Goal: Task Accomplishment & Management: Complete application form

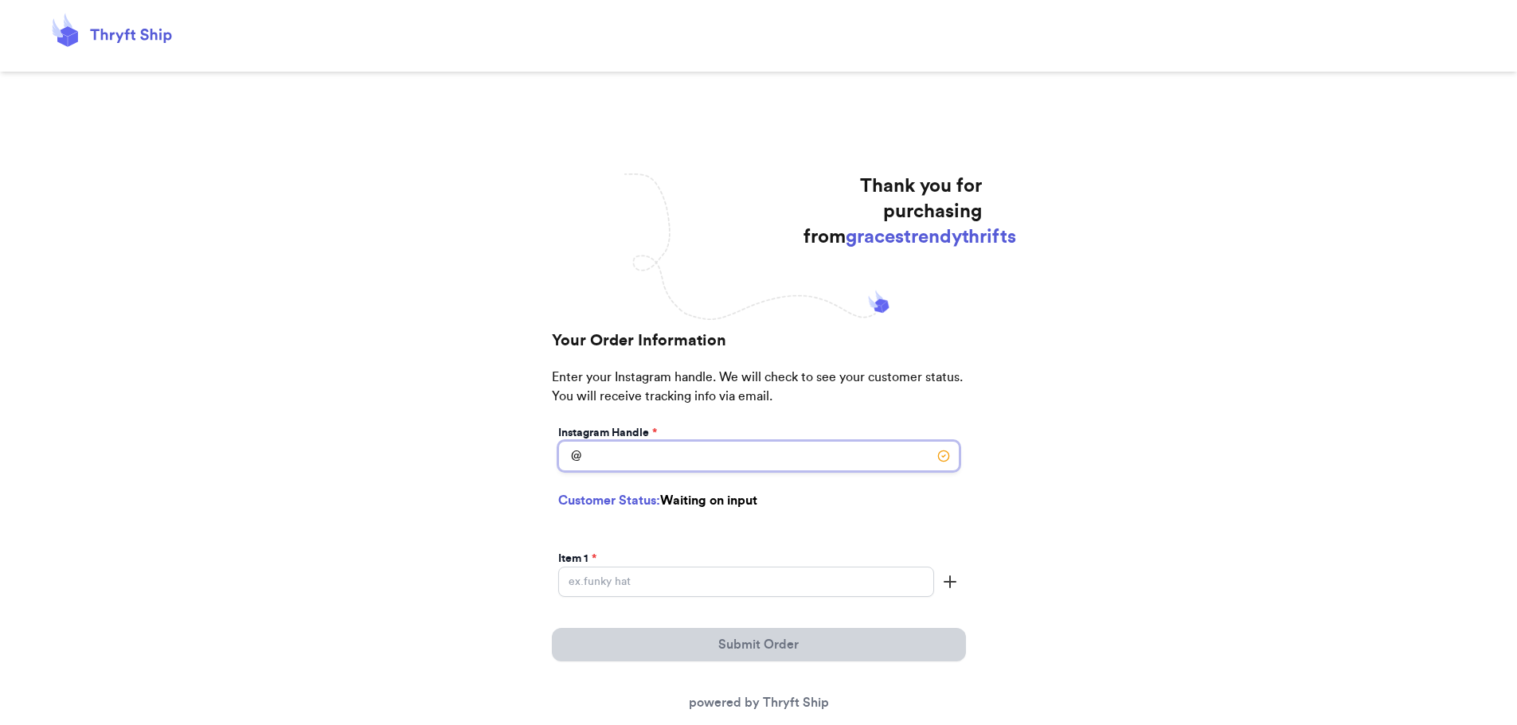
click at [749, 460] on input "Instagram Handle *" at bounding box center [758, 456] width 401 height 30
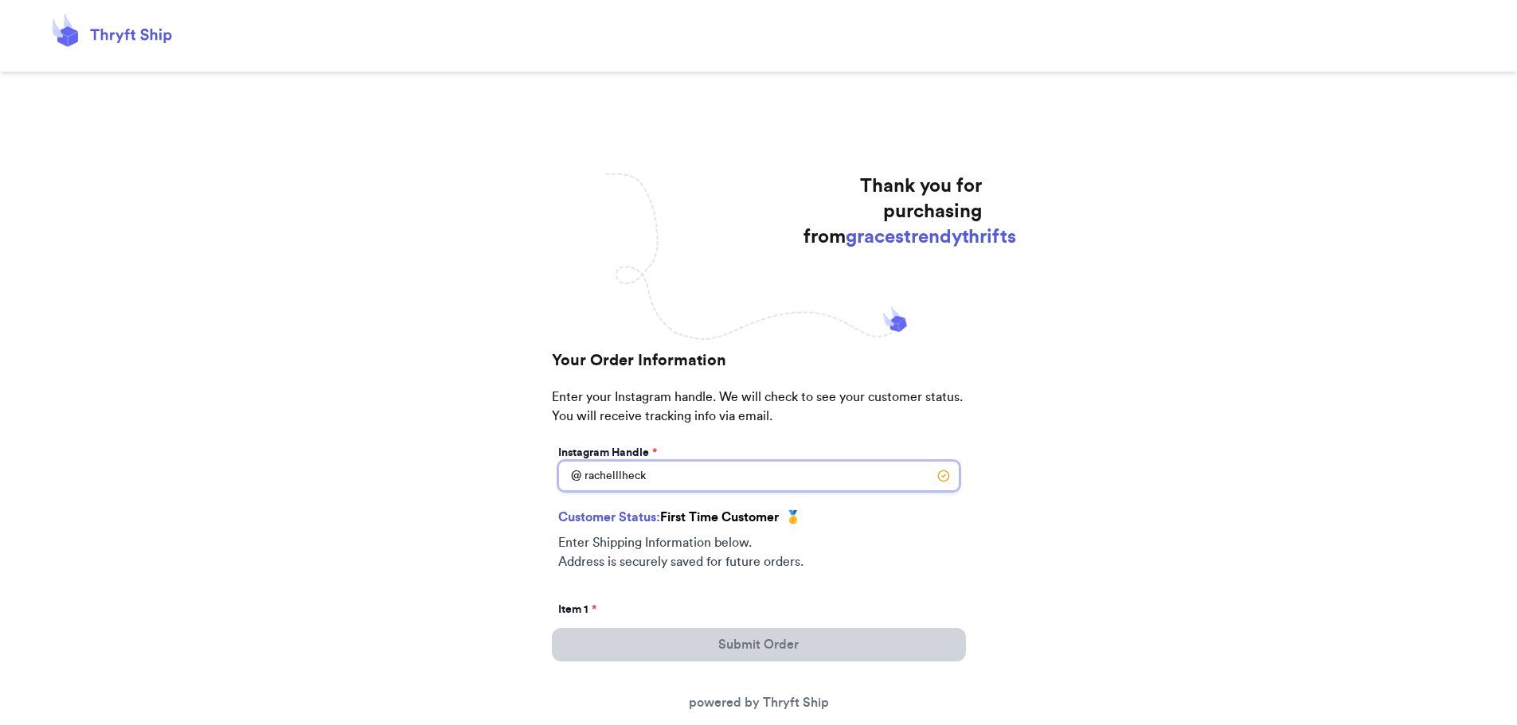
type input "rachelllheck"
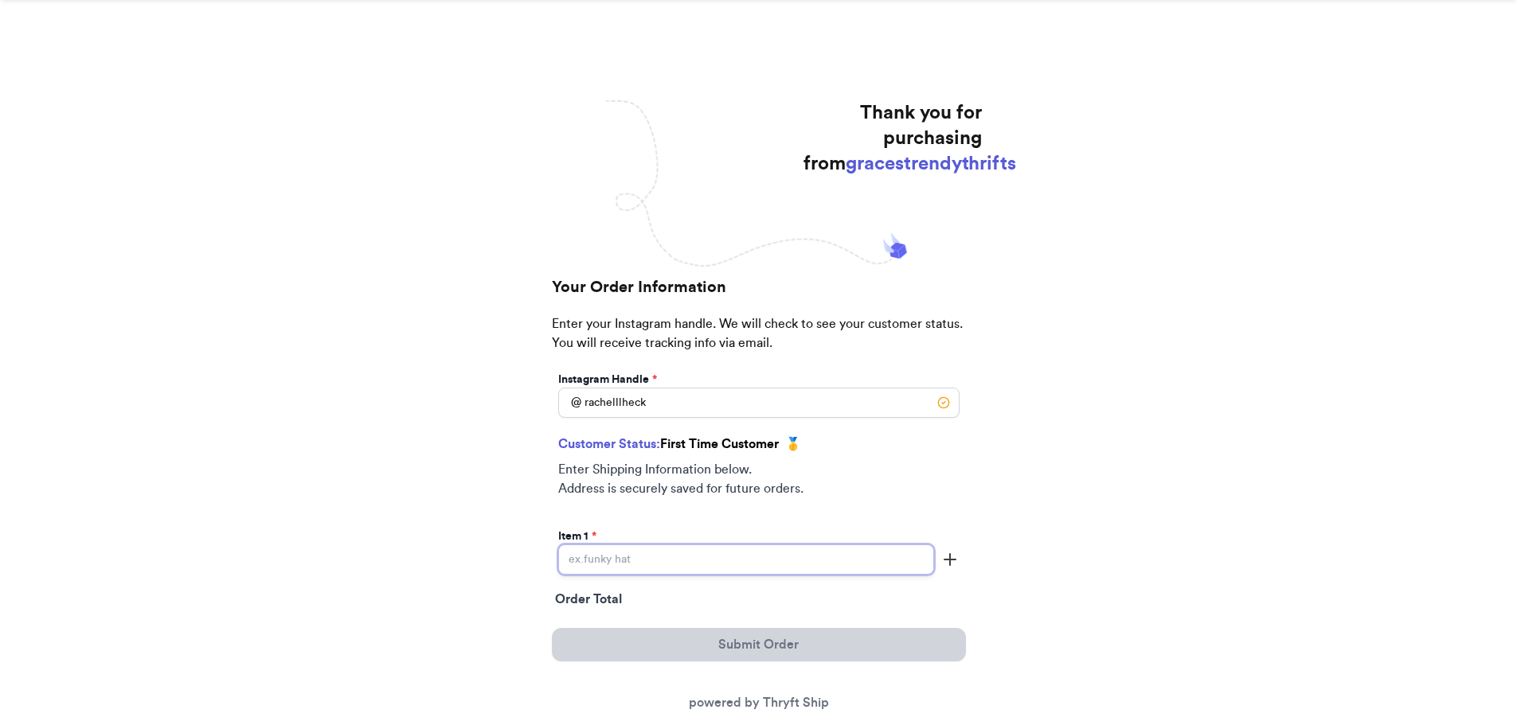
click at [744, 558] on input "Instagram Handle *" at bounding box center [746, 560] width 376 height 30
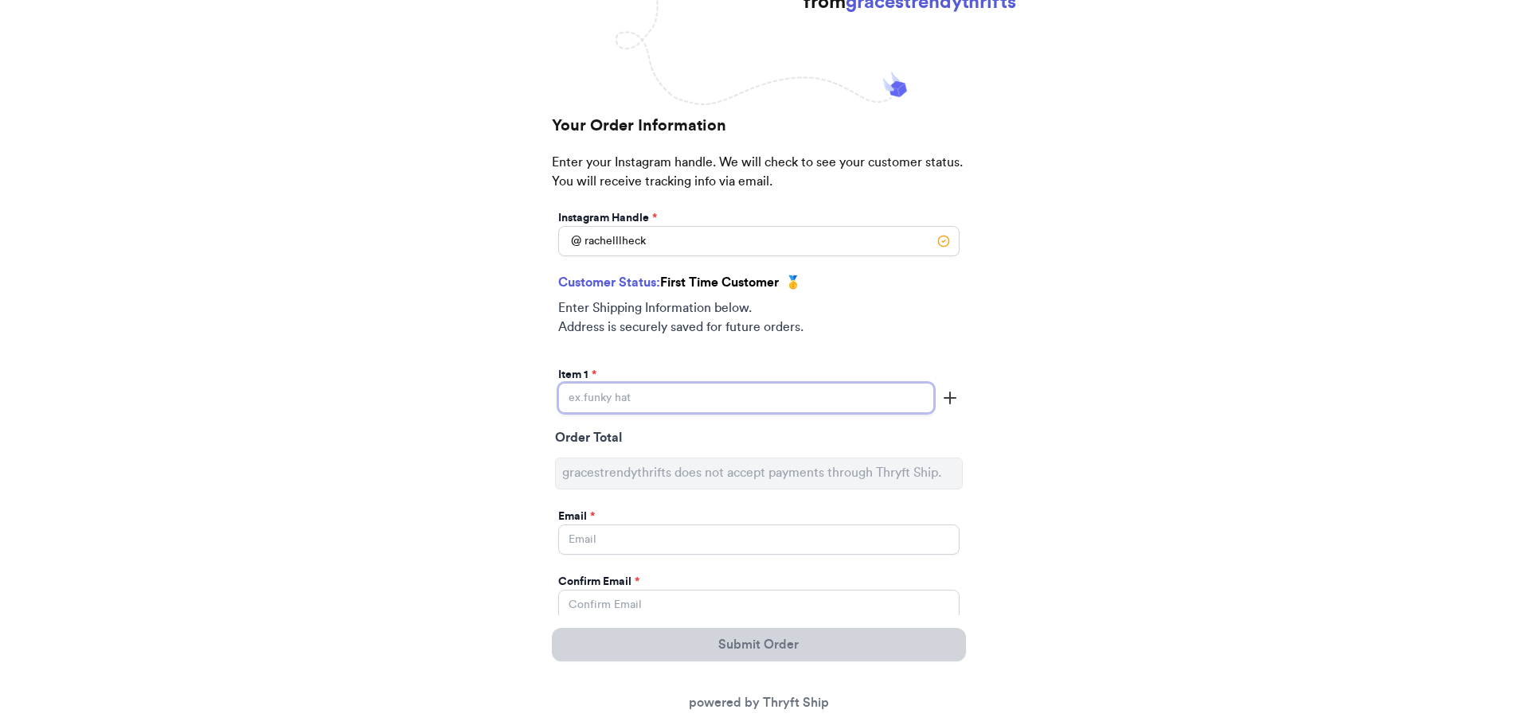
scroll to position [236, 0]
click at [716, 392] on input "Instagram Handle *" at bounding box center [746, 396] width 376 height 30
type input "Nike Hoodie"
type input "[EMAIL_ADDRESS][DOMAIN_NAME]"
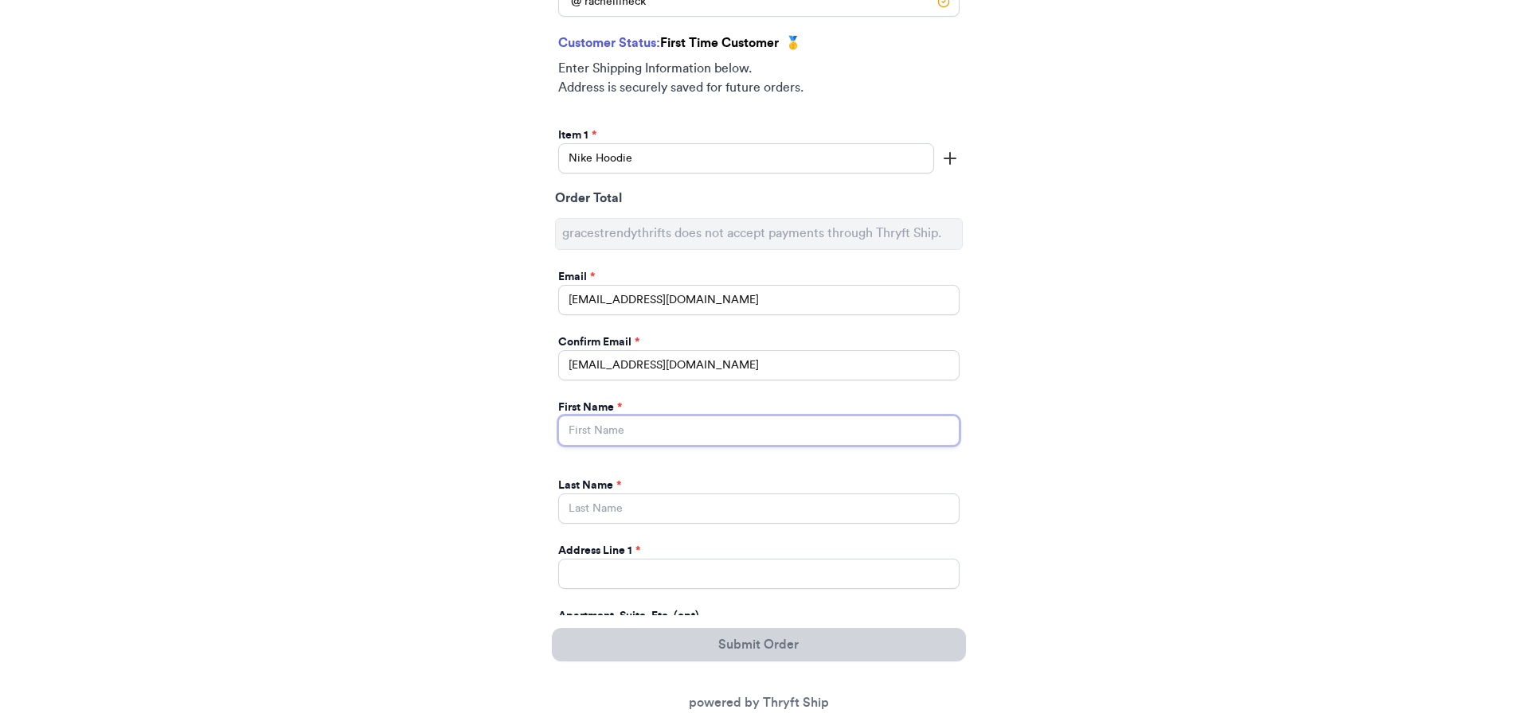
scroll to position [475, 0]
type input "[PERSON_NAME]"
type input "Heck"
type input "[STREET_ADDRESS][PERSON_NAME]"
select select "NC"
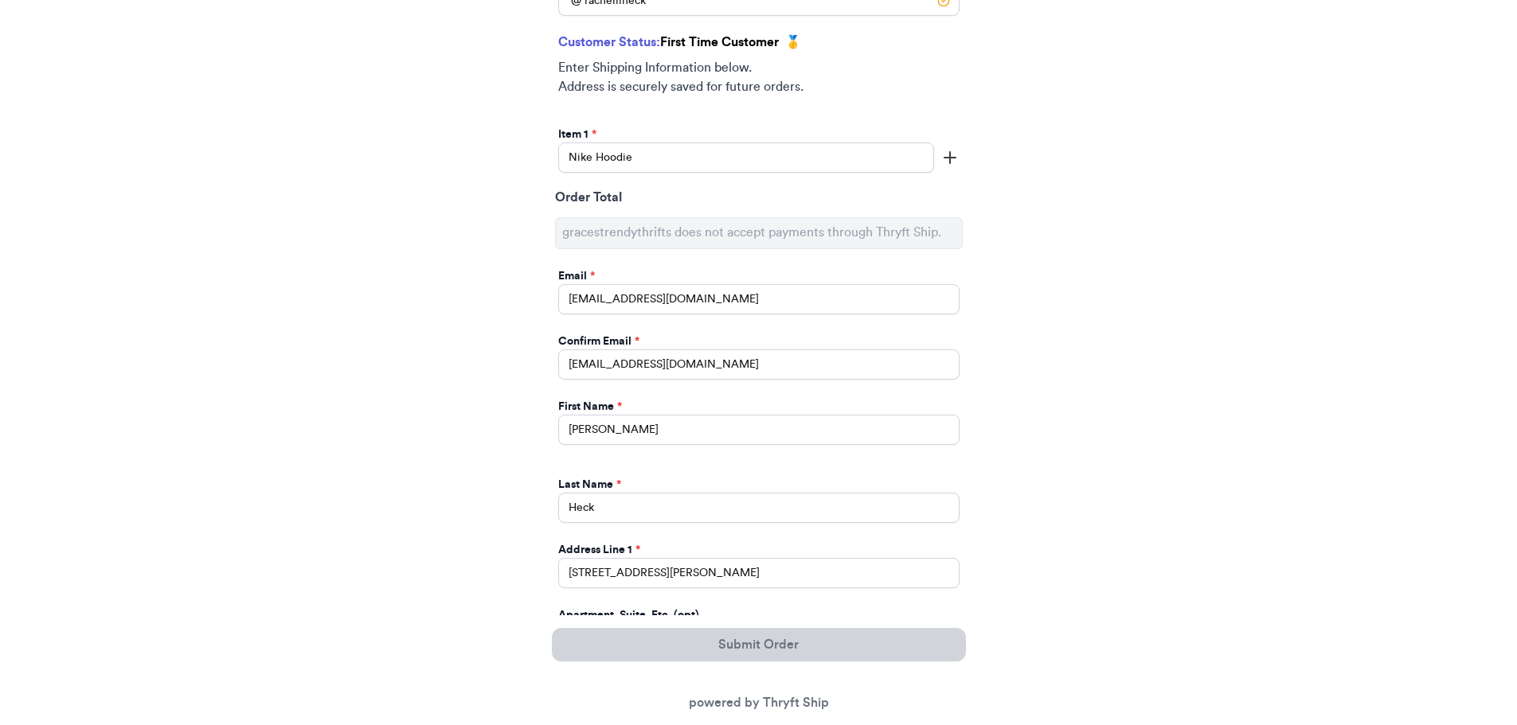
type input "Hickory"
type input "28602"
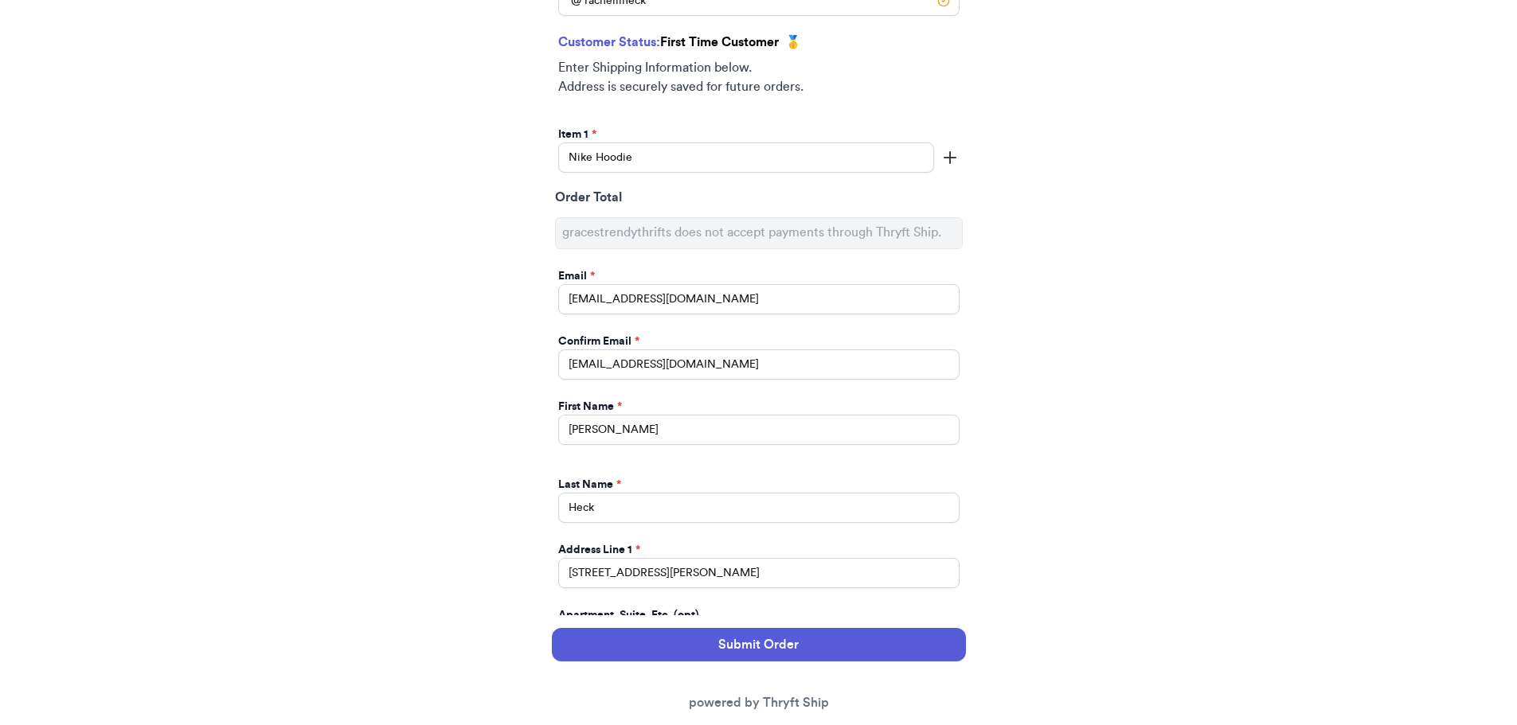
click at [469, 443] on div "Thank you for purchasing from gracestrendythrifts Your Order Information Enter …" at bounding box center [758, 405] width 1517 height 1415
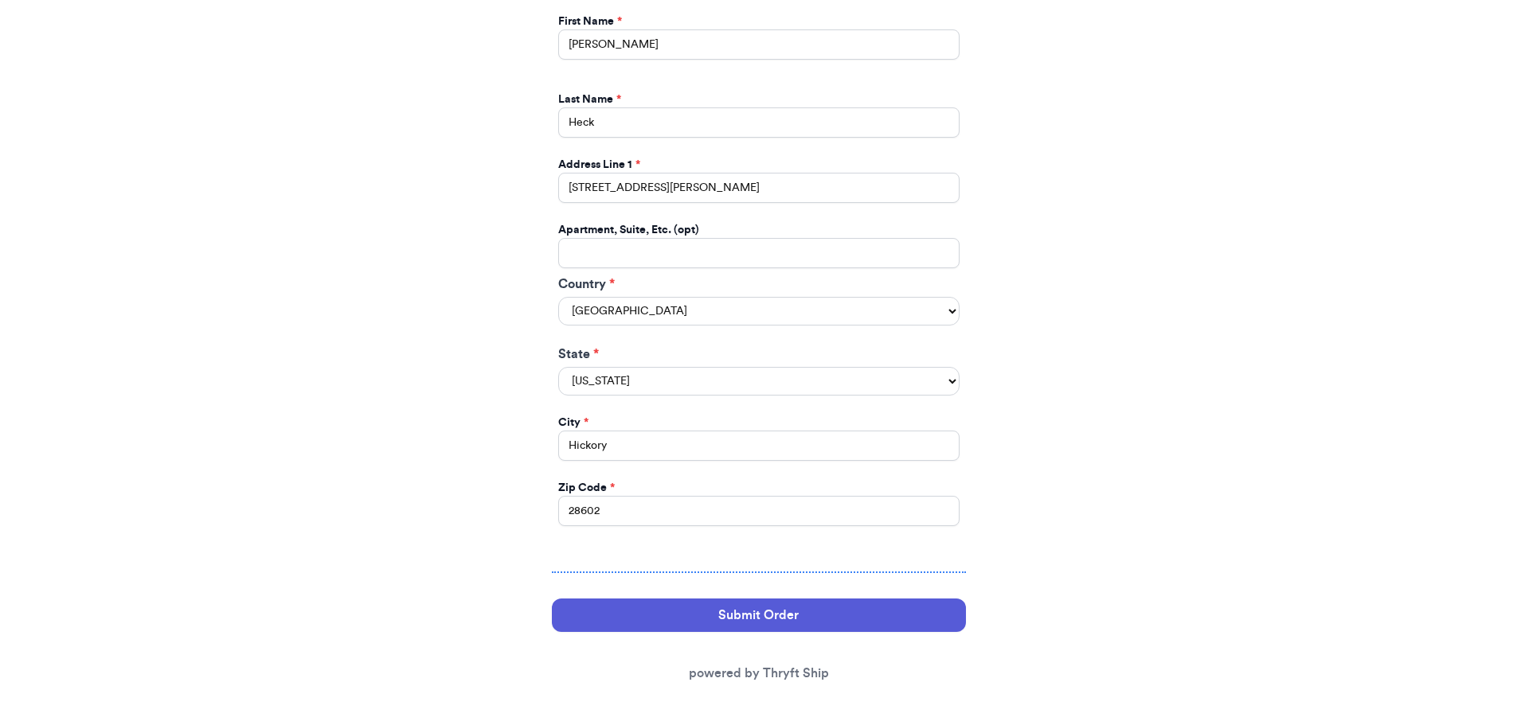
scroll to position [863, 0]
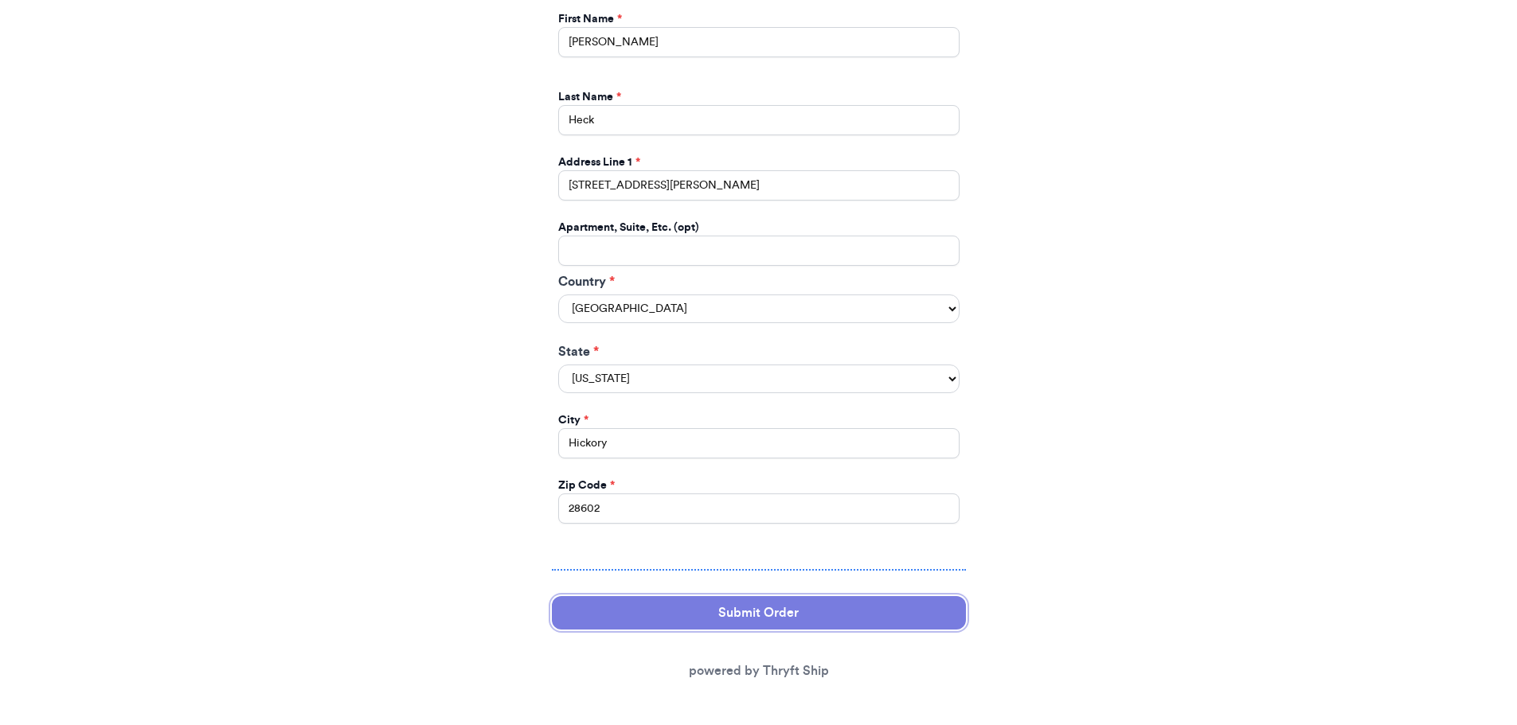
click at [719, 612] on button "Submit Order" at bounding box center [759, 612] width 414 height 33
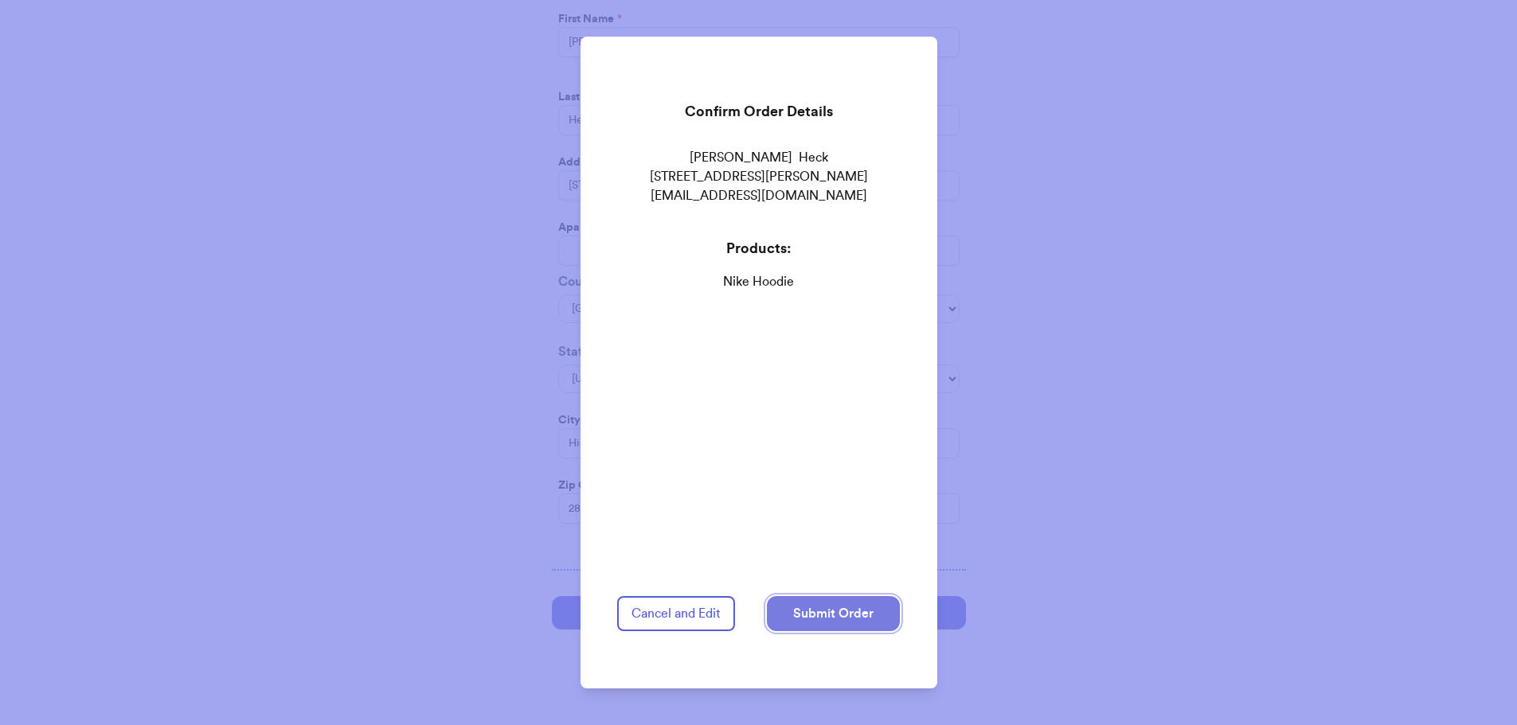
click at [823, 600] on button "Submit Order" at bounding box center [833, 613] width 133 height 35
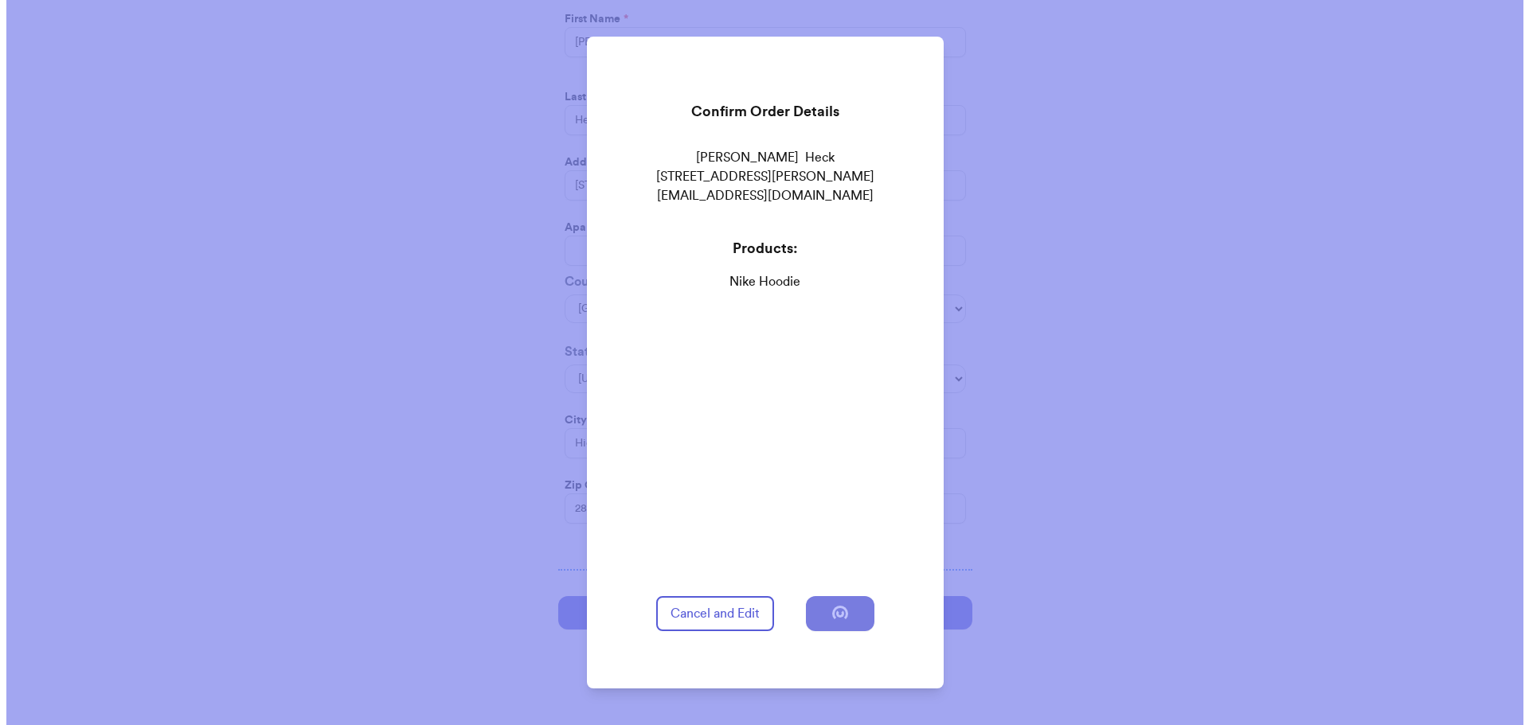
scroll to position [0, 0]
